Goal: Task Accomplishment & Management: Manage account settings

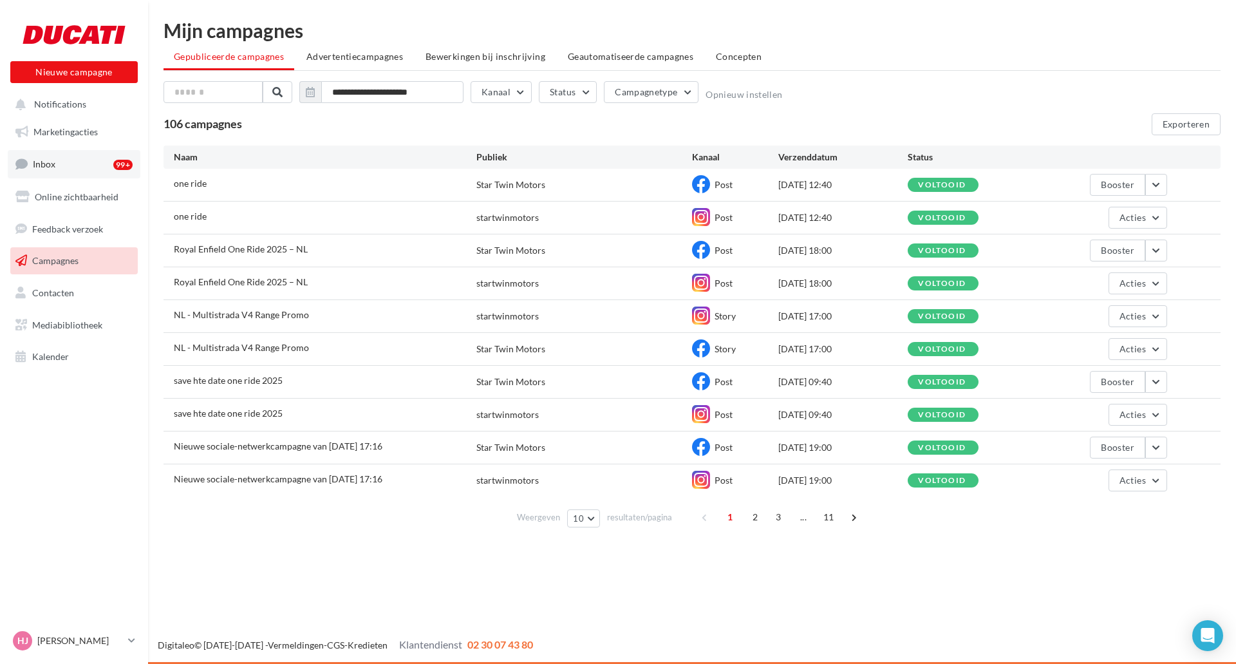
click at [56, 166] on link "Inbox 99+" at bounding box center [74, 164] width 133 height 28
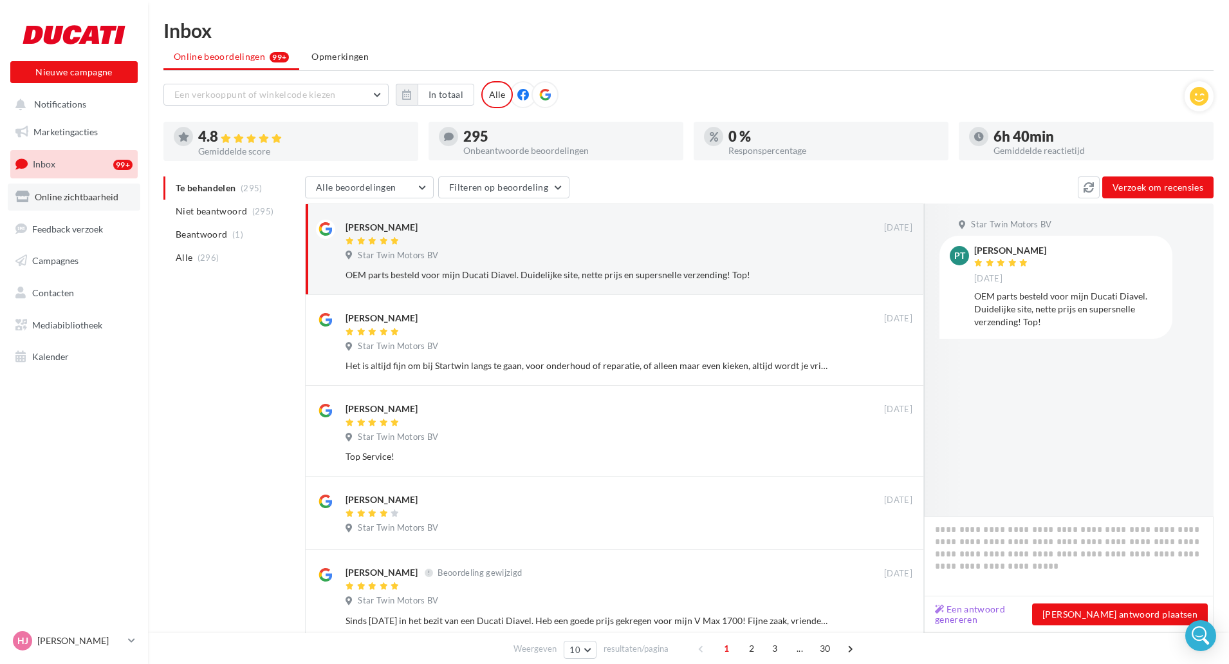
click at [63, 204] on link "Online zichtbaarheid" at bounding box center [74, 196] width 133 height 27
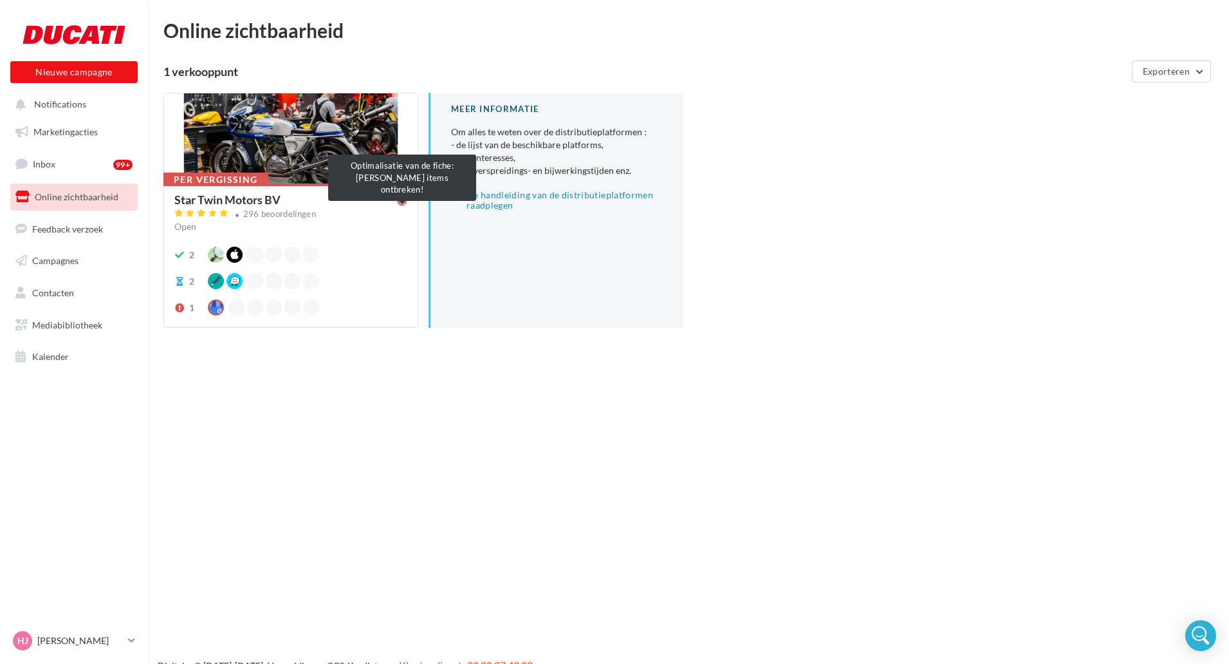
click at [403, 203] on icon at bounding box center [402, 201] width 10 height 10
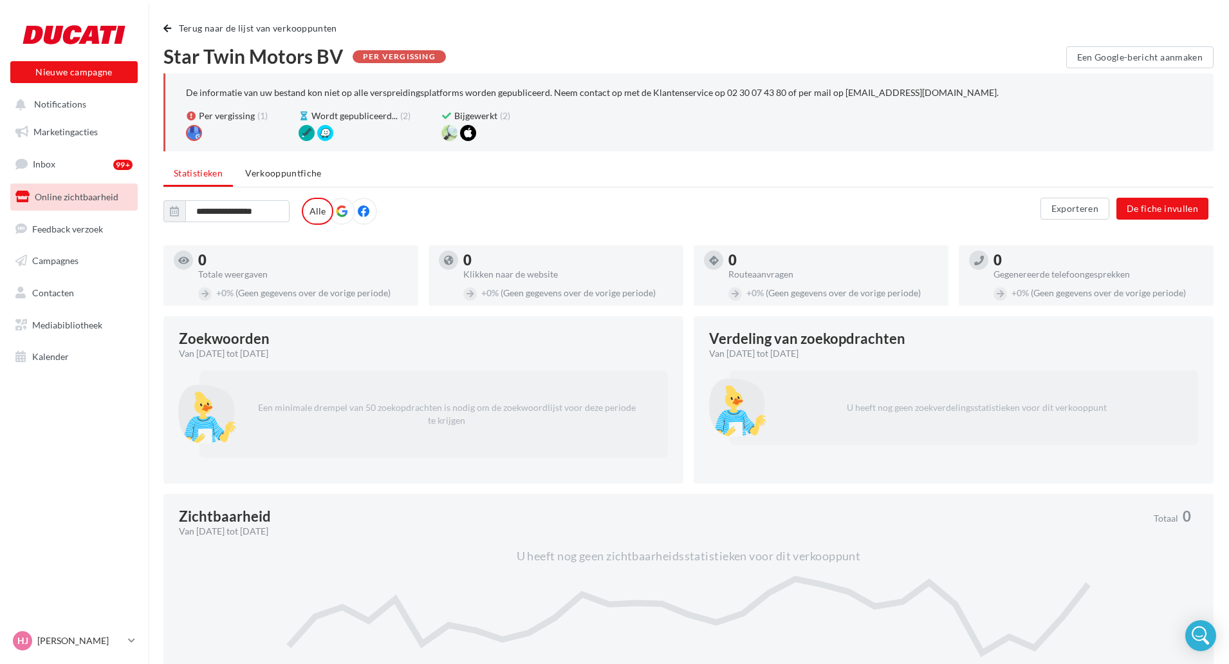
click at [339, 217] on span at bounding box center [342, 211] width 12 height 13
click at [362, 218] on label at bounding box center [363, 211] width 27 height 27
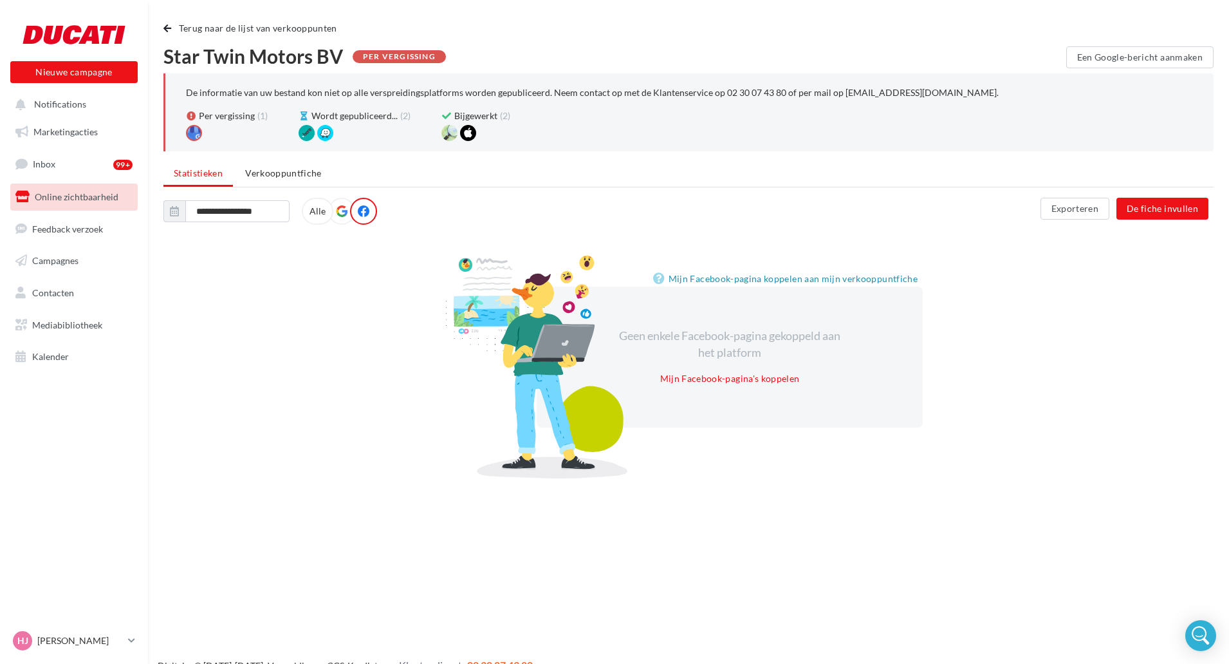
click at [343, 214] on icon at bounding box center [342, 211] width 12 height 12
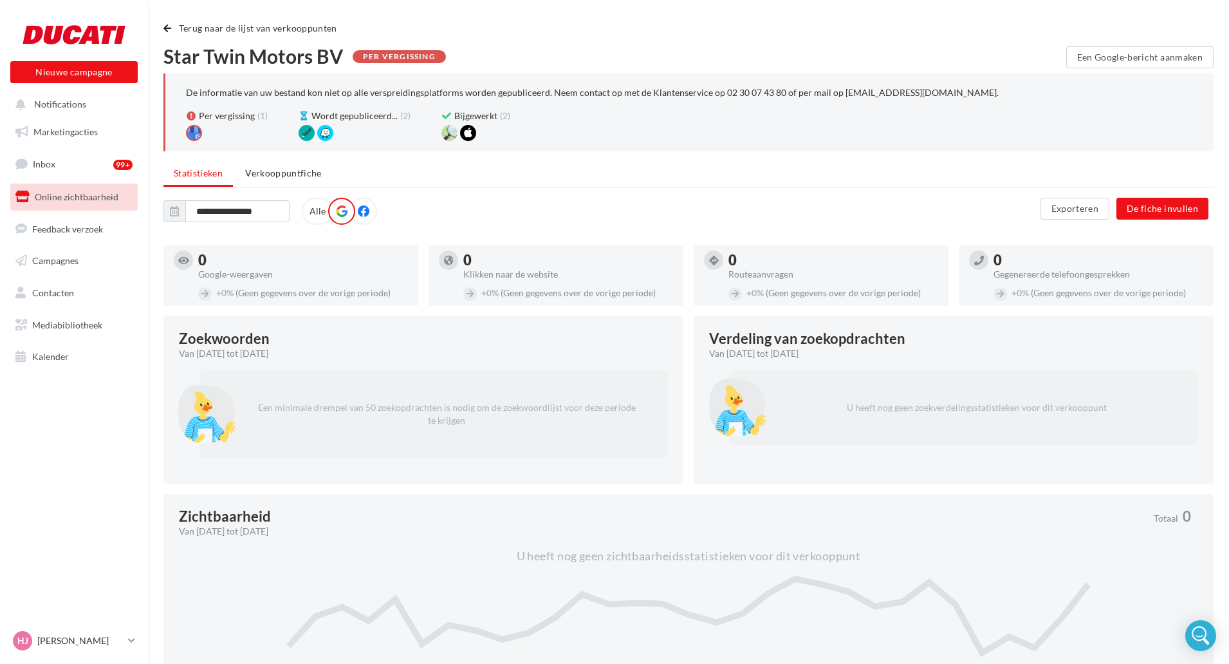
click at [319, 211] on label "Alle" at bounding box center [318, 211] width 32 height 27
click at [274, 173] on span "Verkooppuntfiche" at bounding box center [283, 172] width 77 height 11
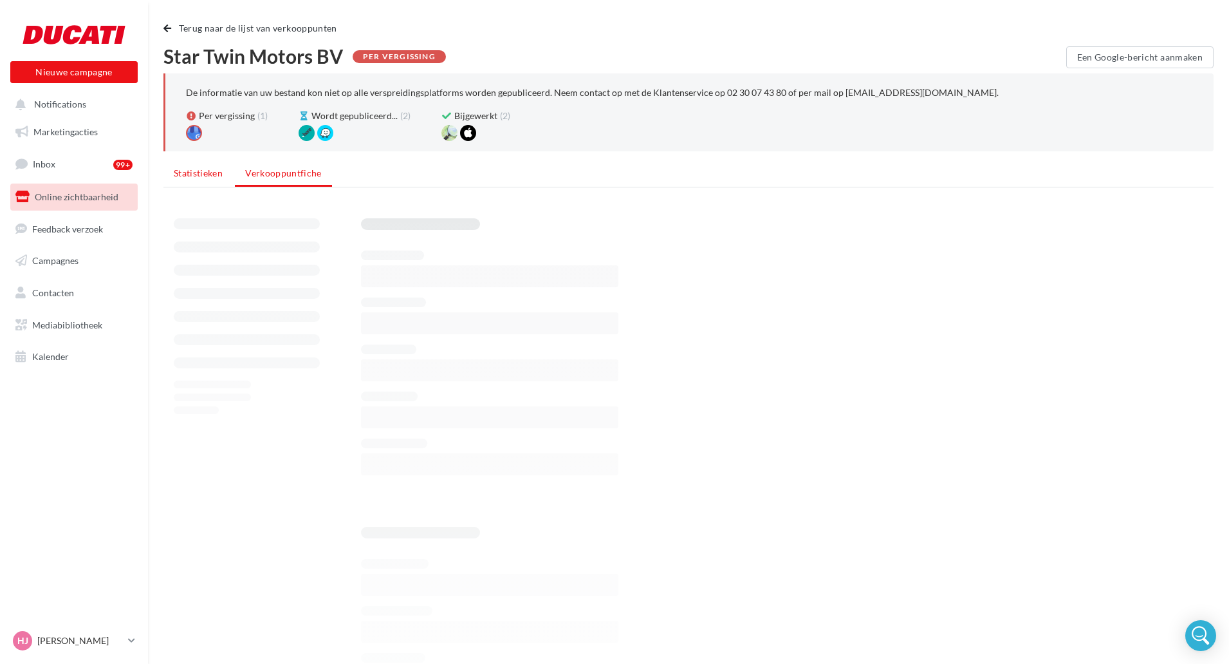
click at [203, 178] on span "Statistieken" at bounding box center [198, 172] width 49 height 11
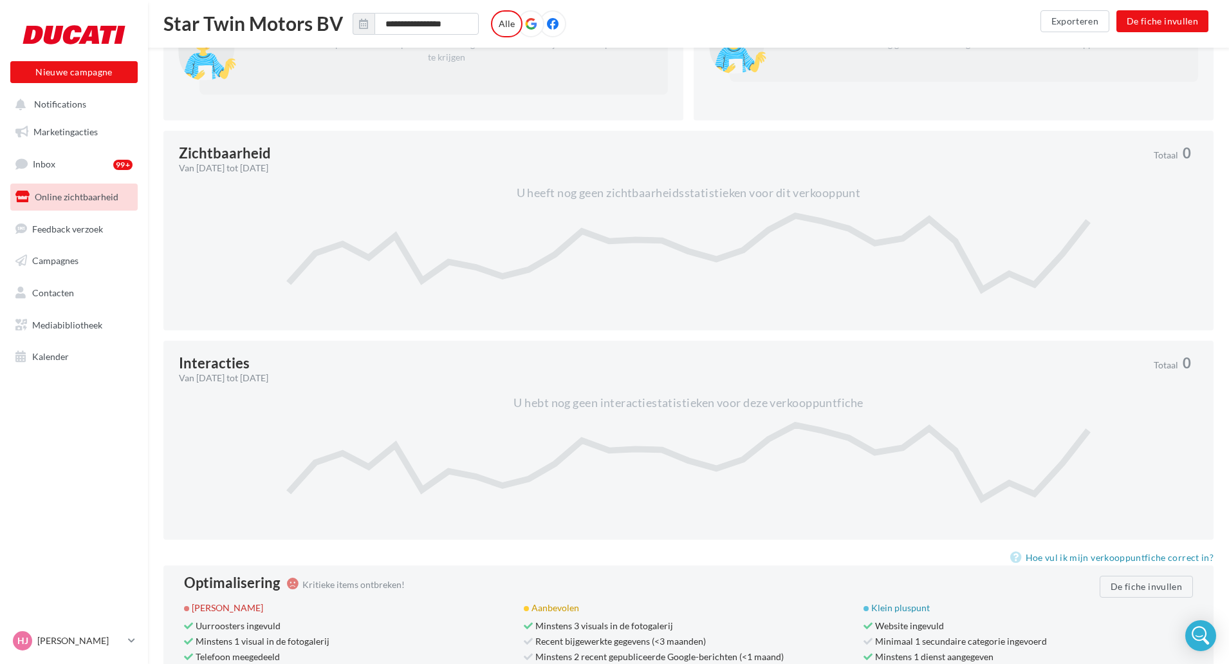
scroll to position [386, 0]
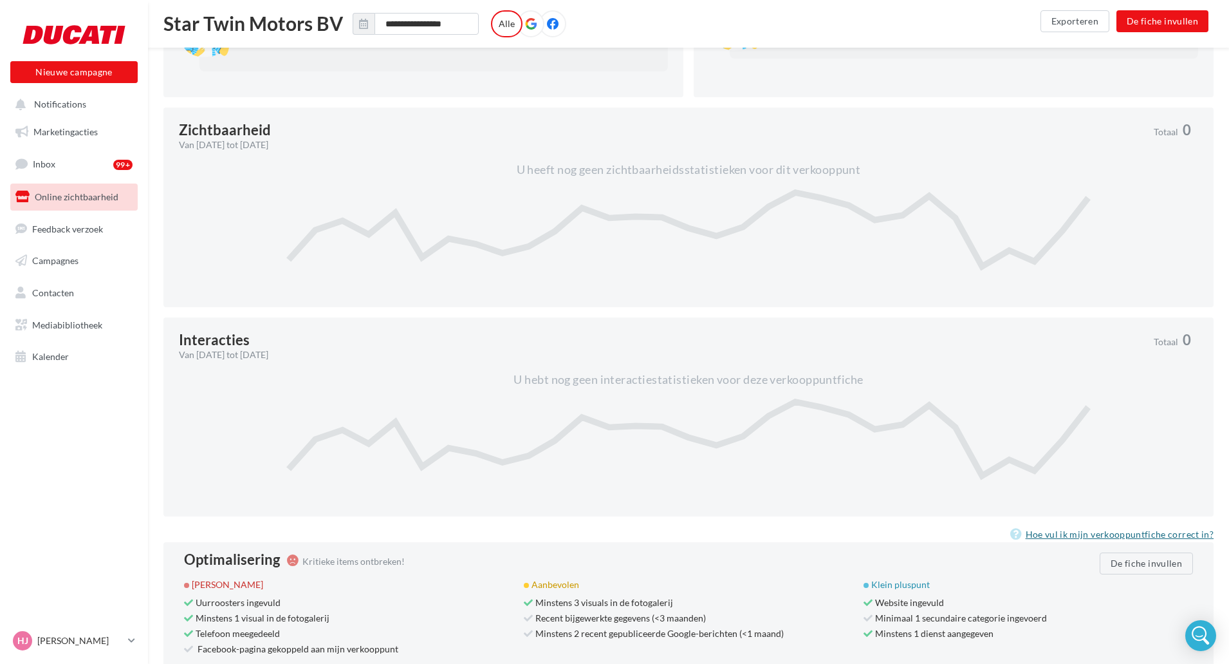
click at [1119, 535] on link "Hoe vul ik mijn verkooppuntfiche correct in?" at bounding box center [1111, 533] width 203 height 15
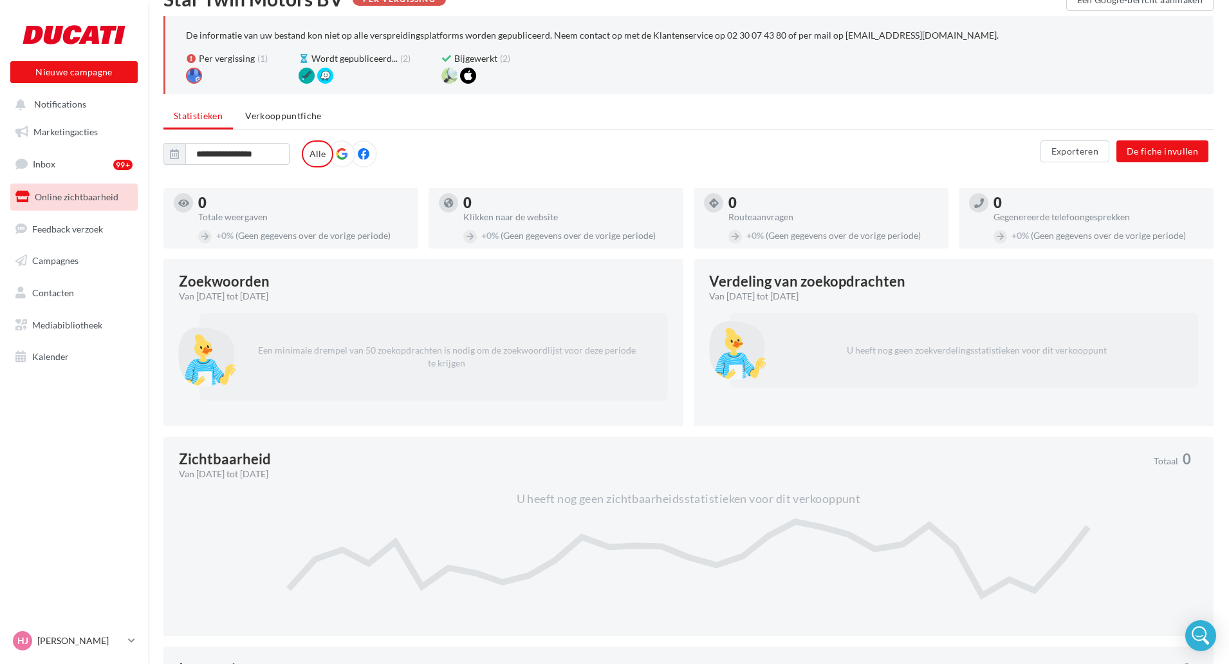
scroll to position [0, 0]
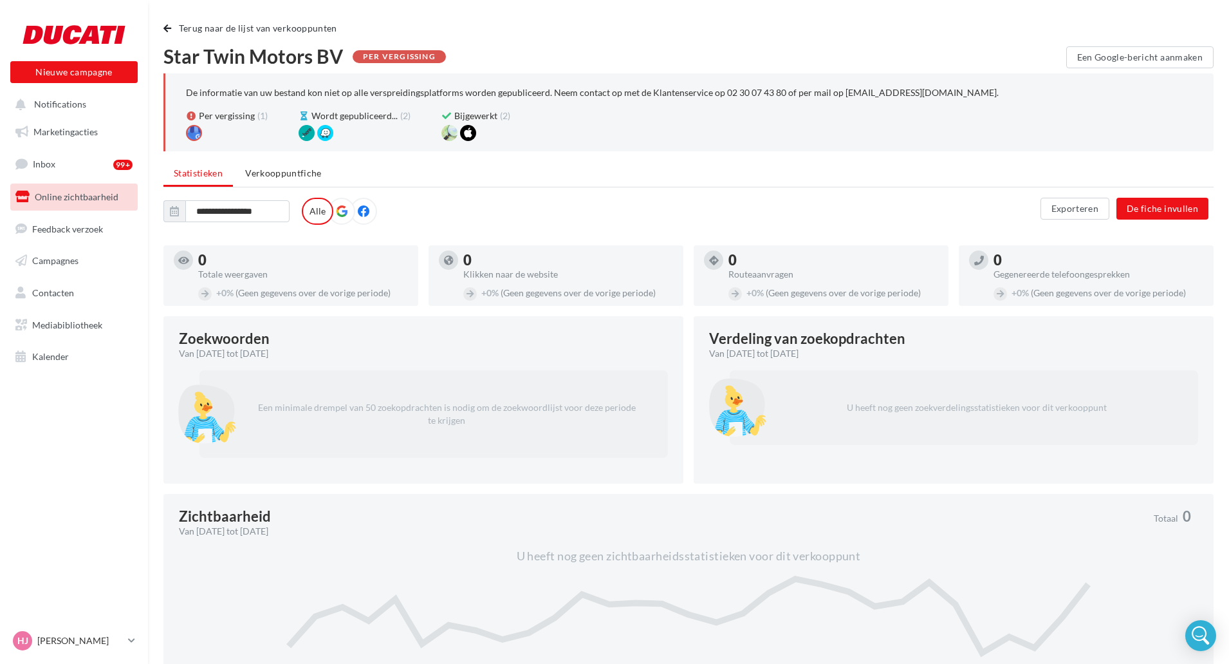
click at [359, 210] on icon at bounding box center [364, 211] width 12 height 12
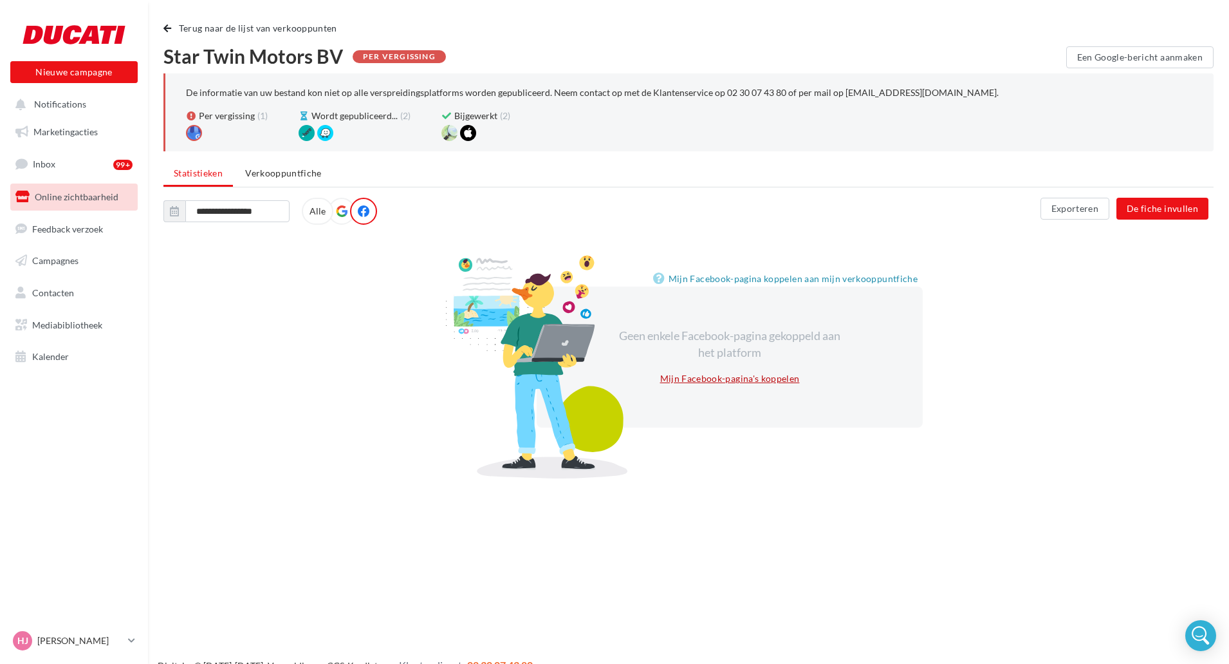
click at [754, 382] on link "Mijn Facebook-pagina's koppelen" at bounding box center [730, 378] width 150 height 15
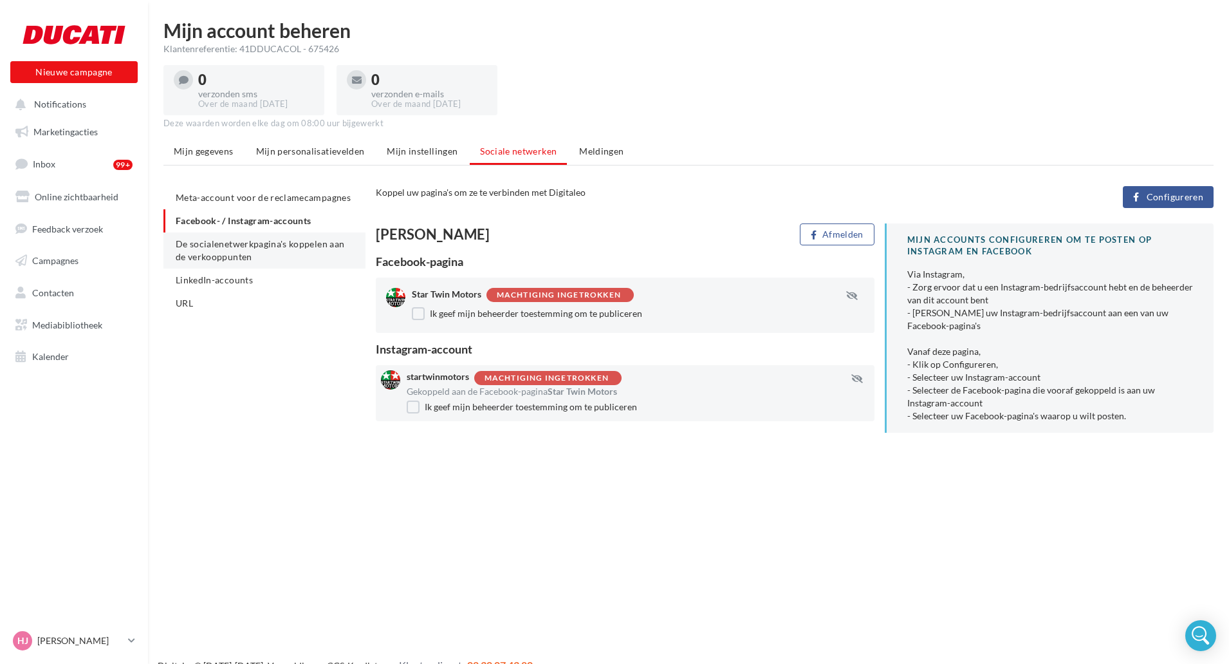
click at [261, 241] on span "De socialenetwerkpagina's koppelen aan de verkooppunten" at bounding box center [260, 250] width 169 height 24
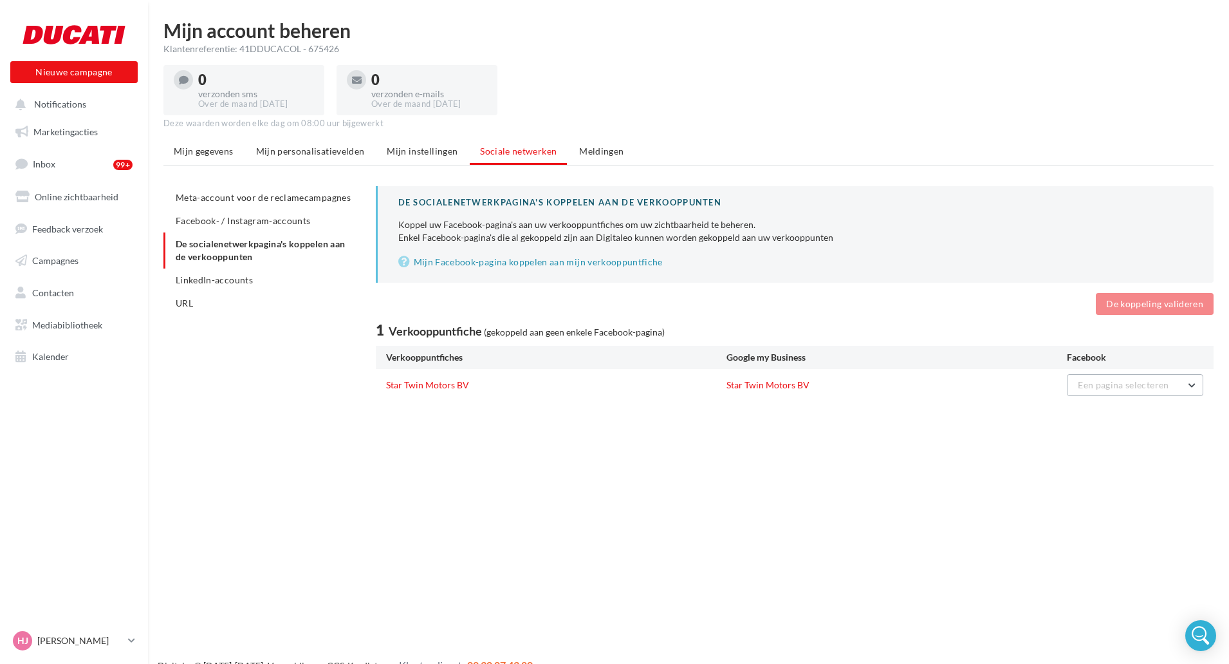
click at [1139, 387] on span "Een pagina selecteren" at bounding box center [1123, 384] width 91 height 11
click at [1086, 422] on span "Star Twin Motors" at bounding box center [1065, 417] width 69 height 11
click at [1150, 308] on button "De koppeling valideren" at bounding box center [1155, 304] width 118 height 22
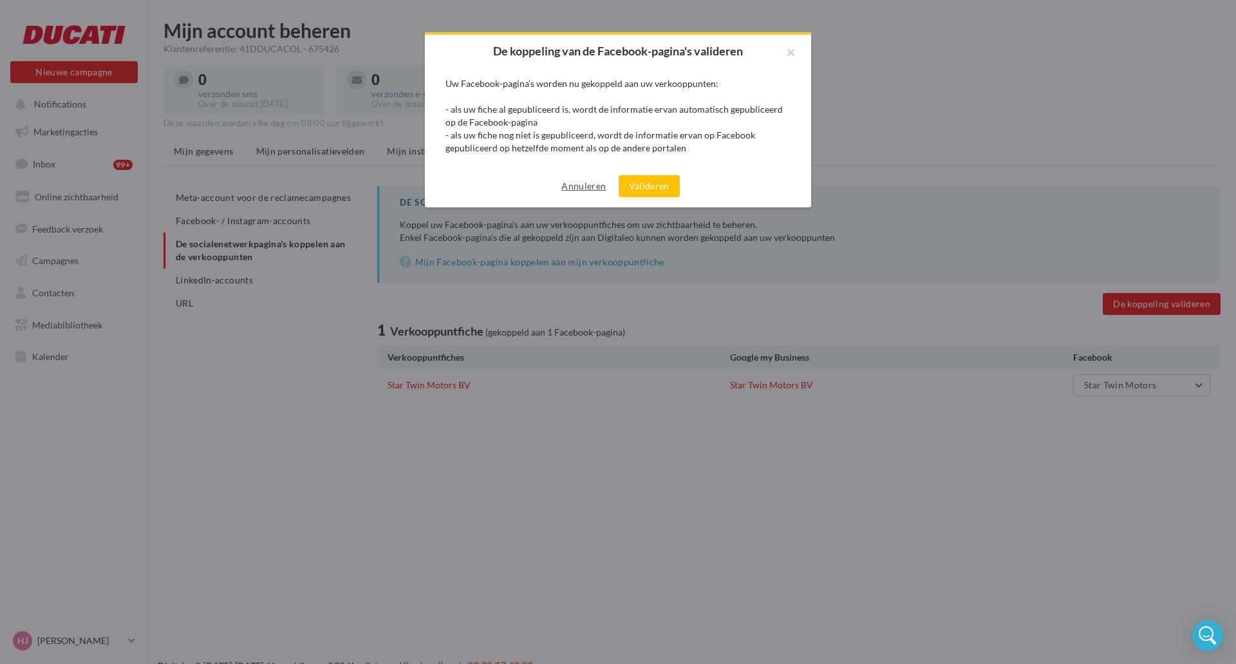
click at [589, 185] on button "Annuleren" at bounding box center [583, 185] width 55 height 15
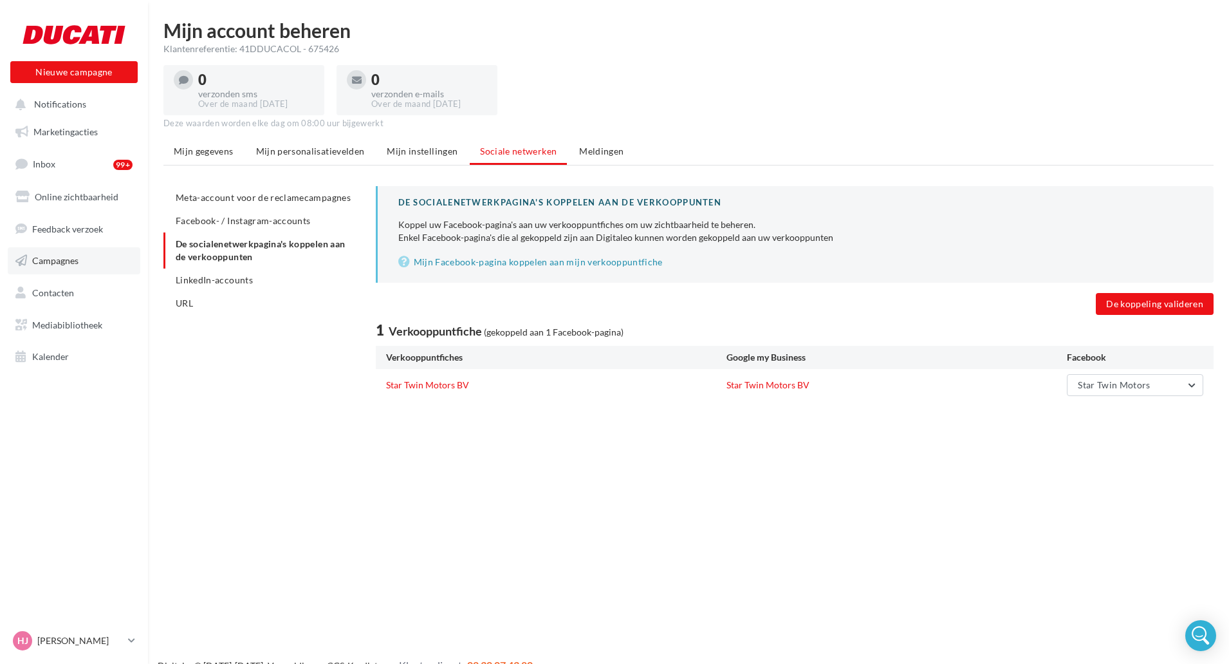
click at [58, 262] on span "Campagnes" at bounding box center [55, 260] width 46 height 11
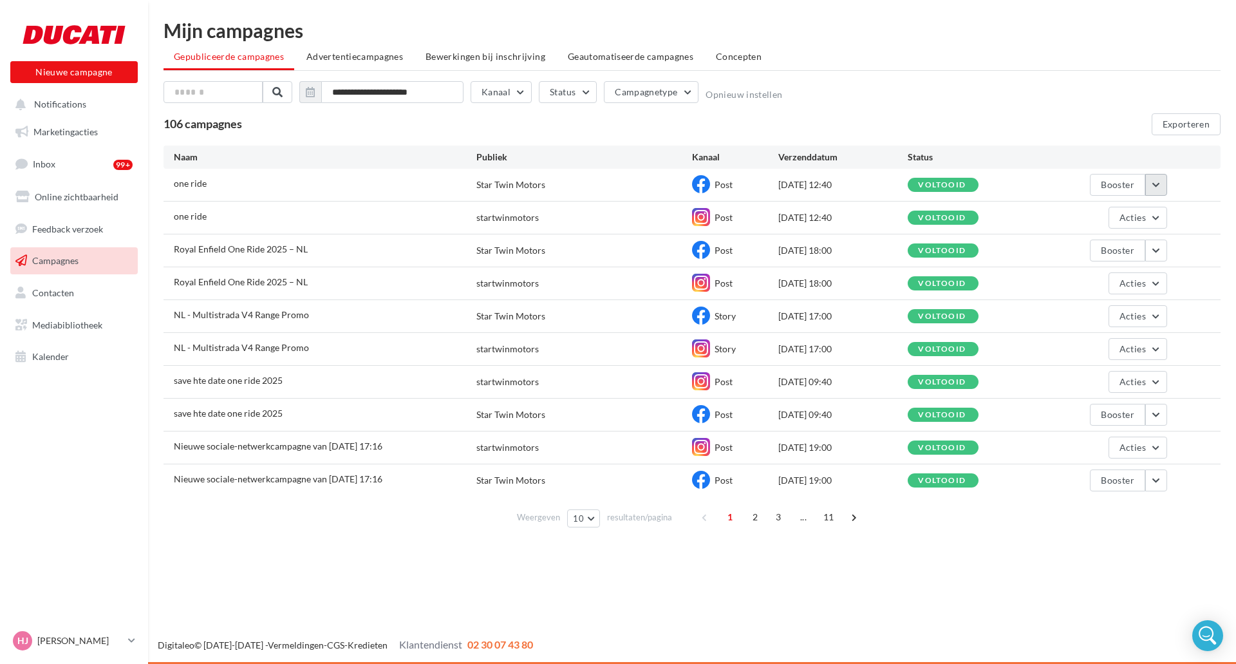
click at [1151, 188] on button "button" at bounding box center [1156, 185] width 22 height 22
click at [1108, 221] on button "De resultaten bekijken" at bounding box center [1101, 214] width 131 height 33
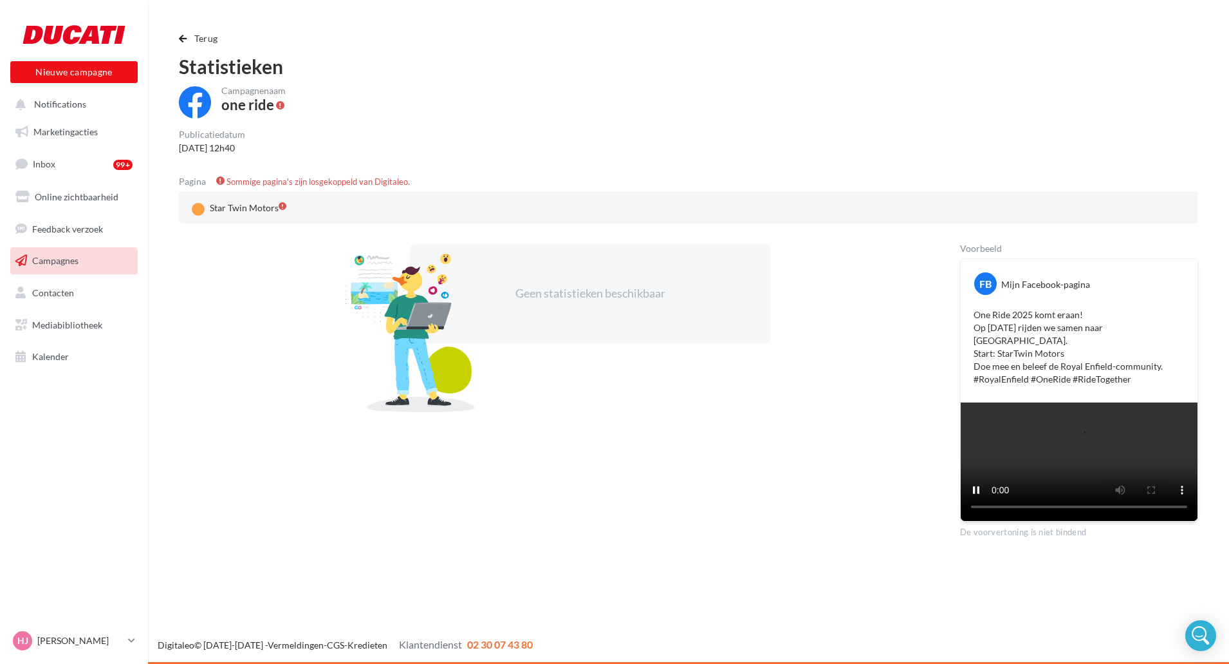
scroll to position [169, 0]
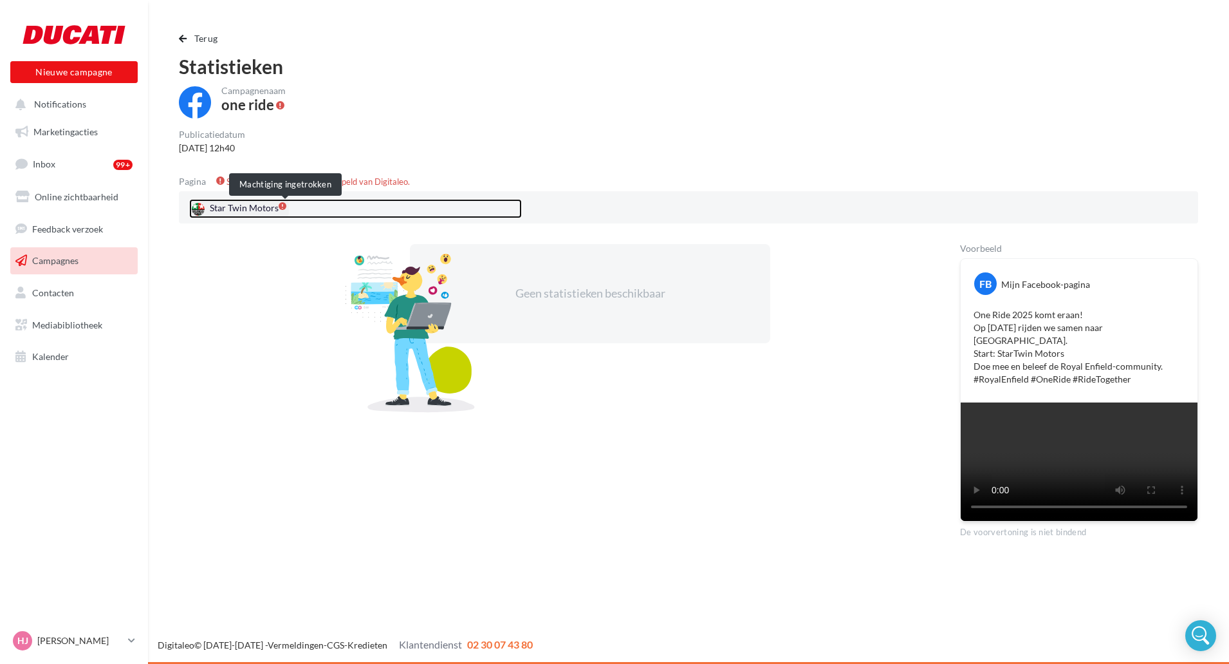
click at [284, 202] on span at bounding box center [283, 206] width 8 height 8
